Goal: Task Accomplishment & Management: Use online tool/utility

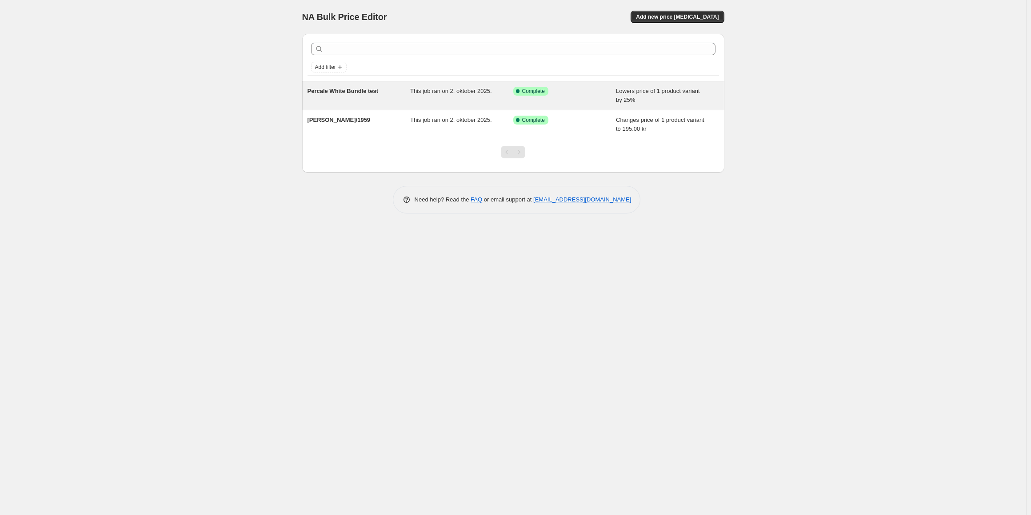
click at [425, 99] on div "This job ran on 2. oktober 2025." at bounding box center [461, 96] width 103 height 18
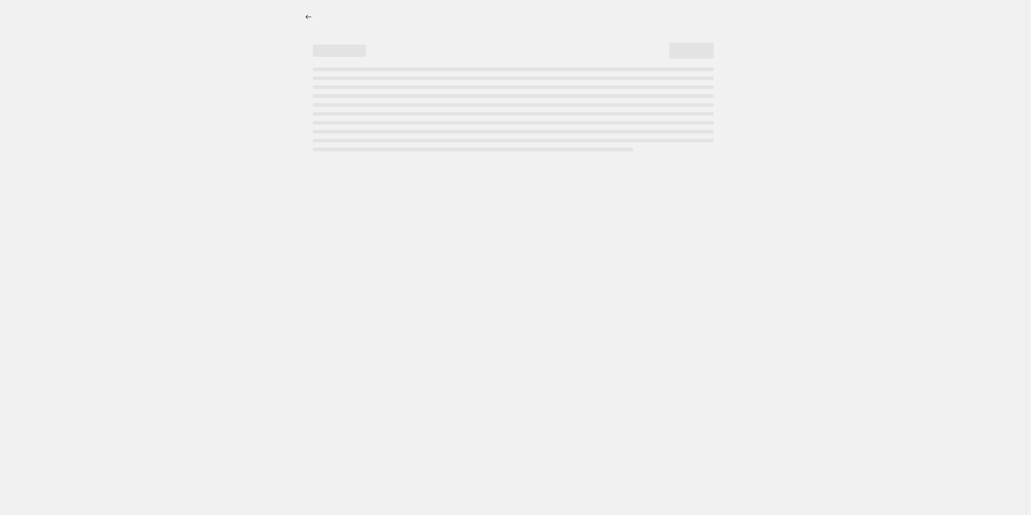
select select "percentage"
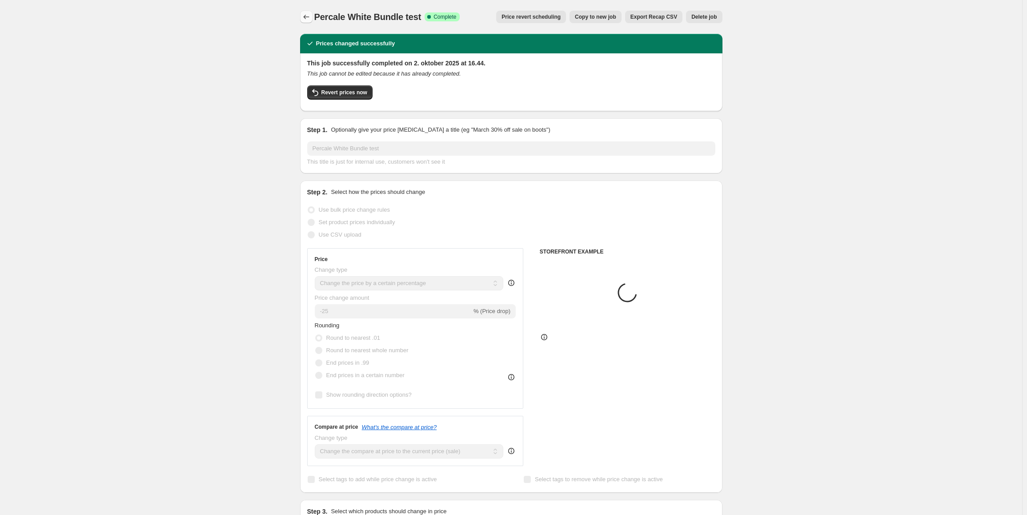
click at [308, 19] on icon "Price change jobs" at bounding box center [306, 16] width 9 height 9
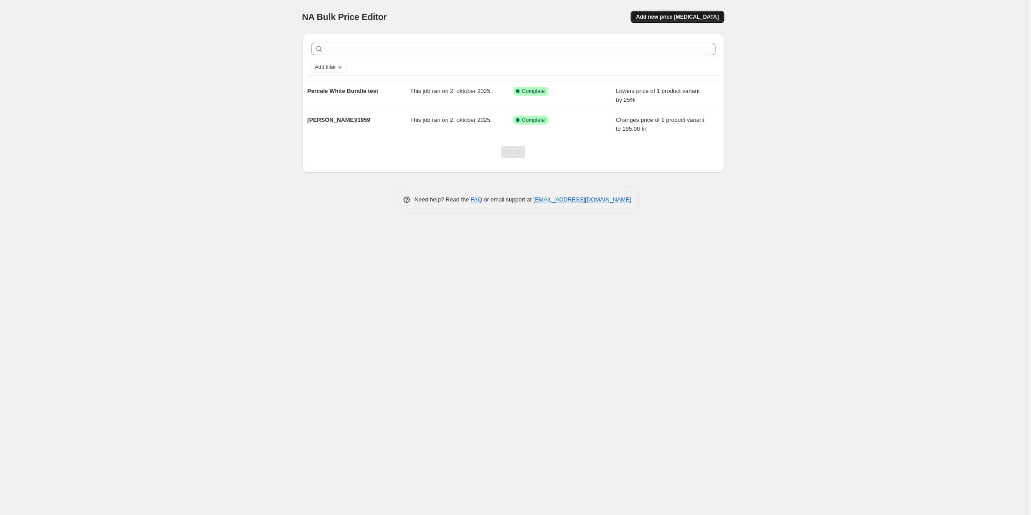
click at [695, 15] on span "Add new price [MEDICAL_DATA]" at bounding box center [677, 16] width 83 height 7
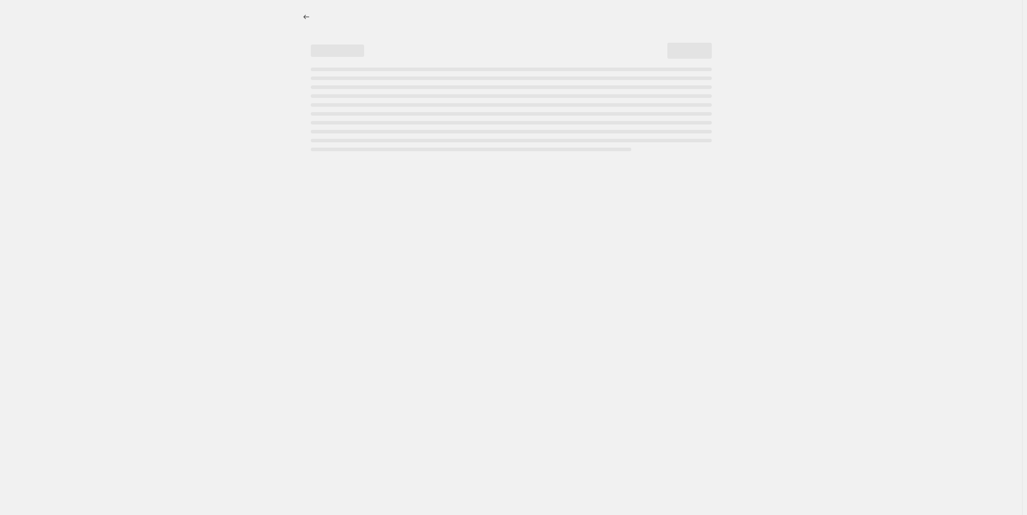
select select "percentage"
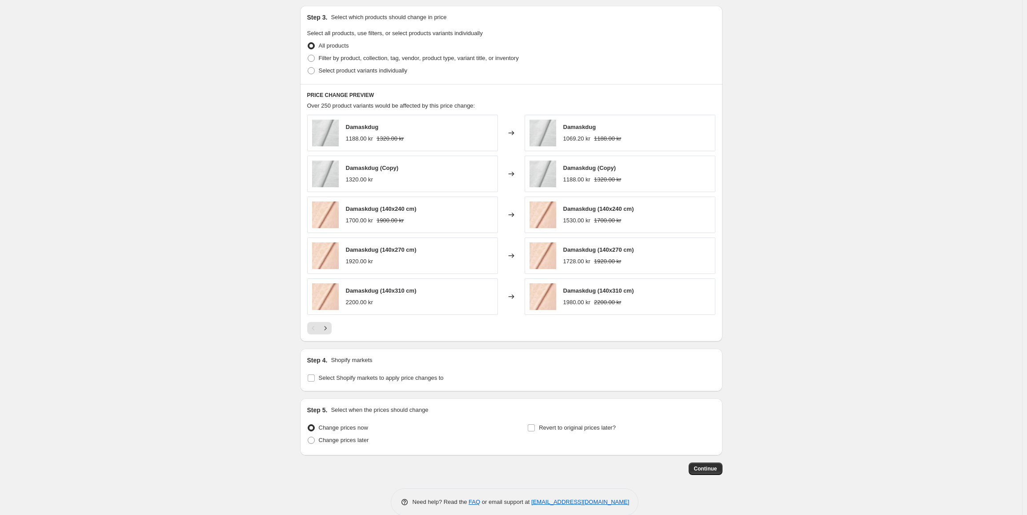
scroll to position [424, 0]
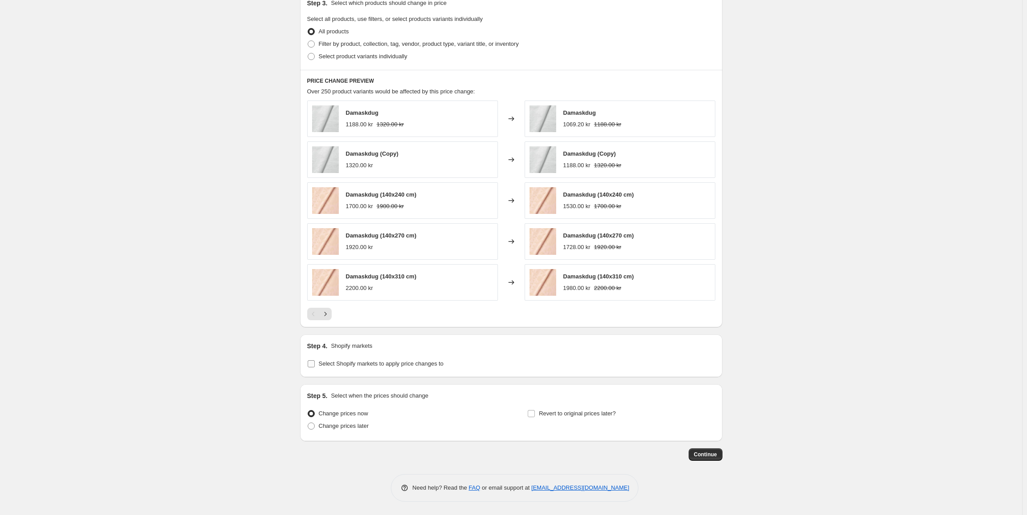
click at [315, 364] on span at bounding box center [311, 364] width 8 height 8
click at [315, 364] on input "Select Shopify markets to apply price changes to" at bounding box center [311, 363] width 7 height 7
checkbox input "true"
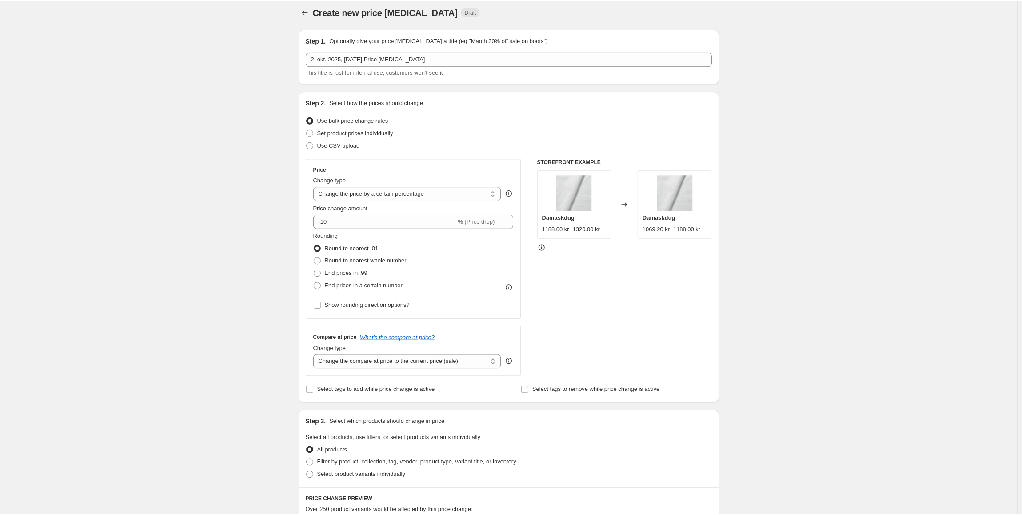
scroll to position [0, 0]
